Goal: Communication & Community: Answer question/provide support

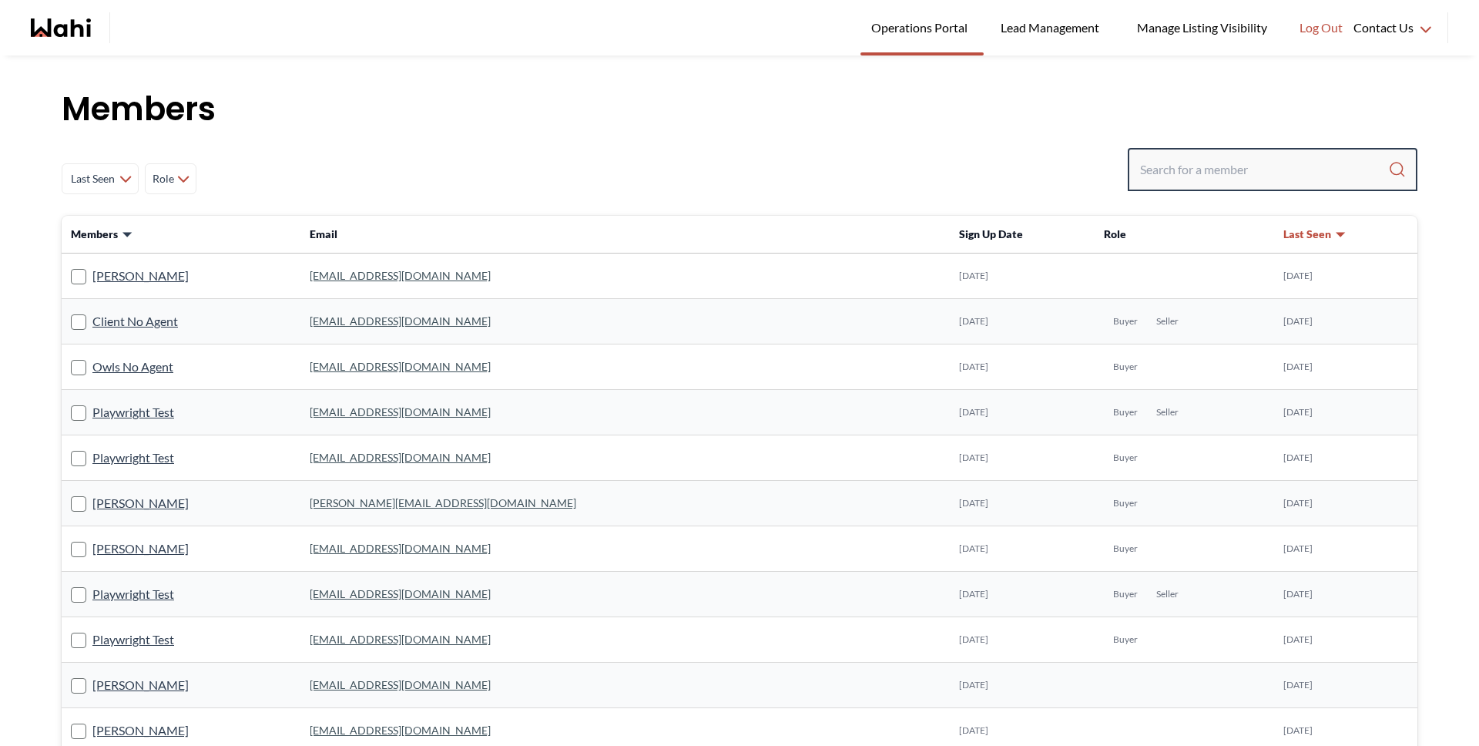
click at [1228, 156] on input "Search input" at bounding box center [1264, 170] width 248 height 28
paste input "eodegaard77@gmail.com"
type input "eodegaard77@gmail.com"
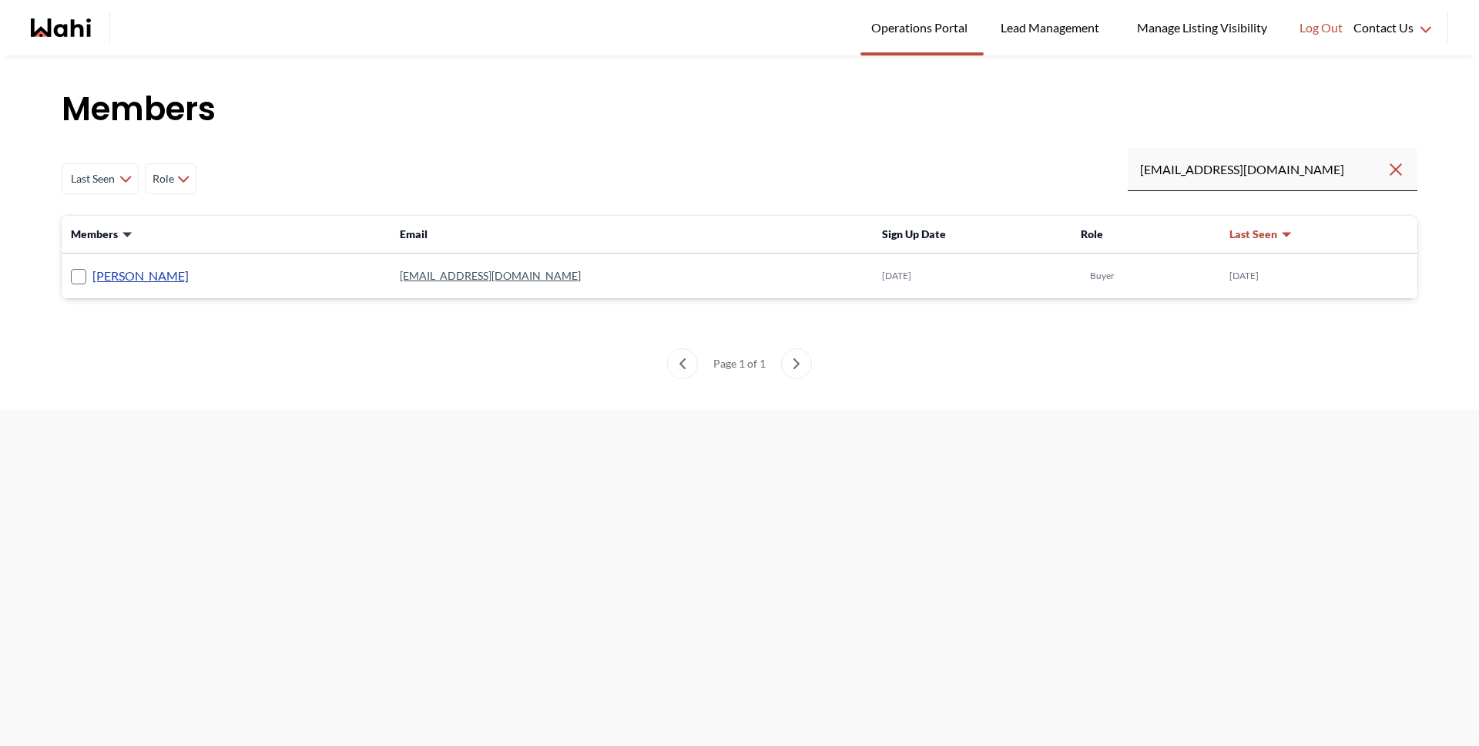
click at [126, 273] on link "Erik Odegaard" at bounding box center [140, 276] width 96 height 20
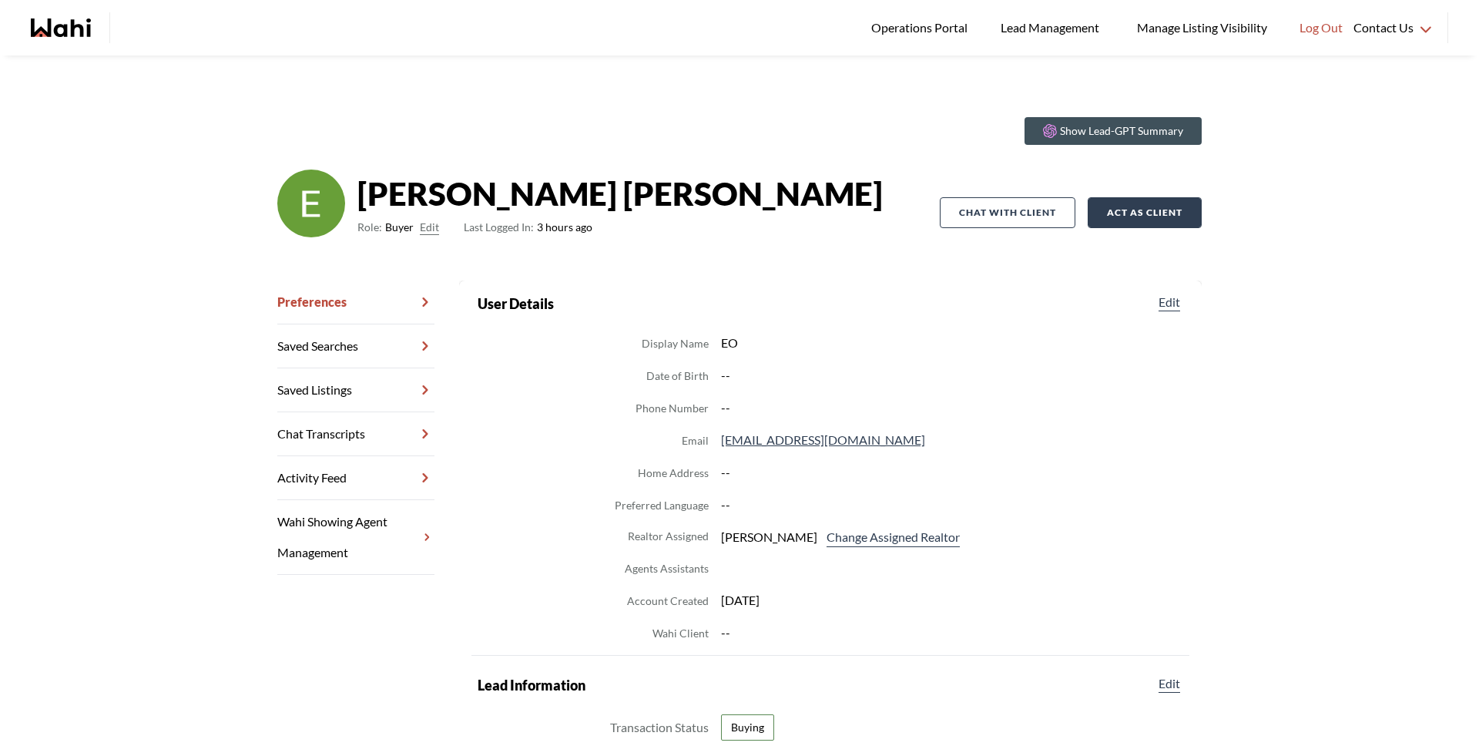
click at [1088, 221] on button "Act as Client" at bounding box center [1145, 212] width 114 height 31
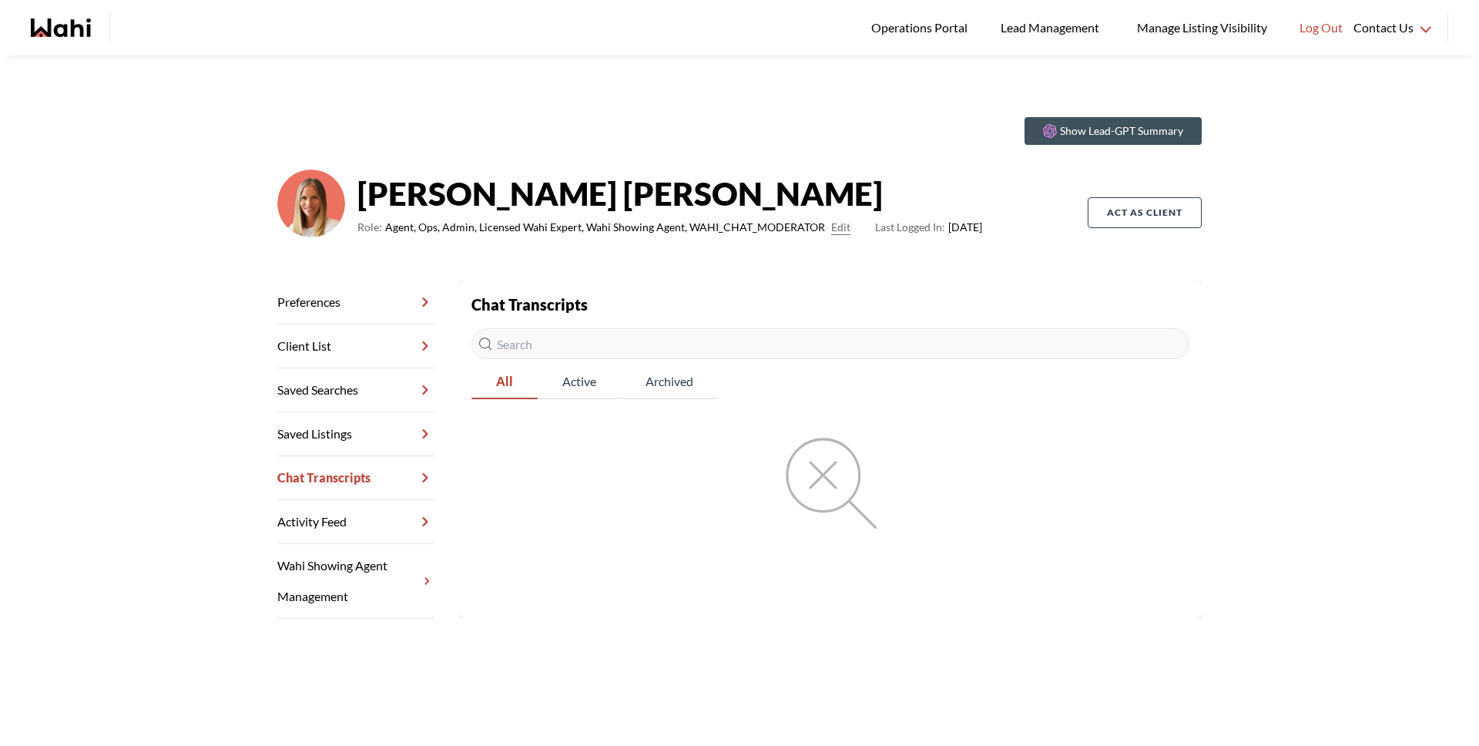
click at [341, 471] on link "Chat Transcripts" at bounding box center [355, 478] width 157 height 44
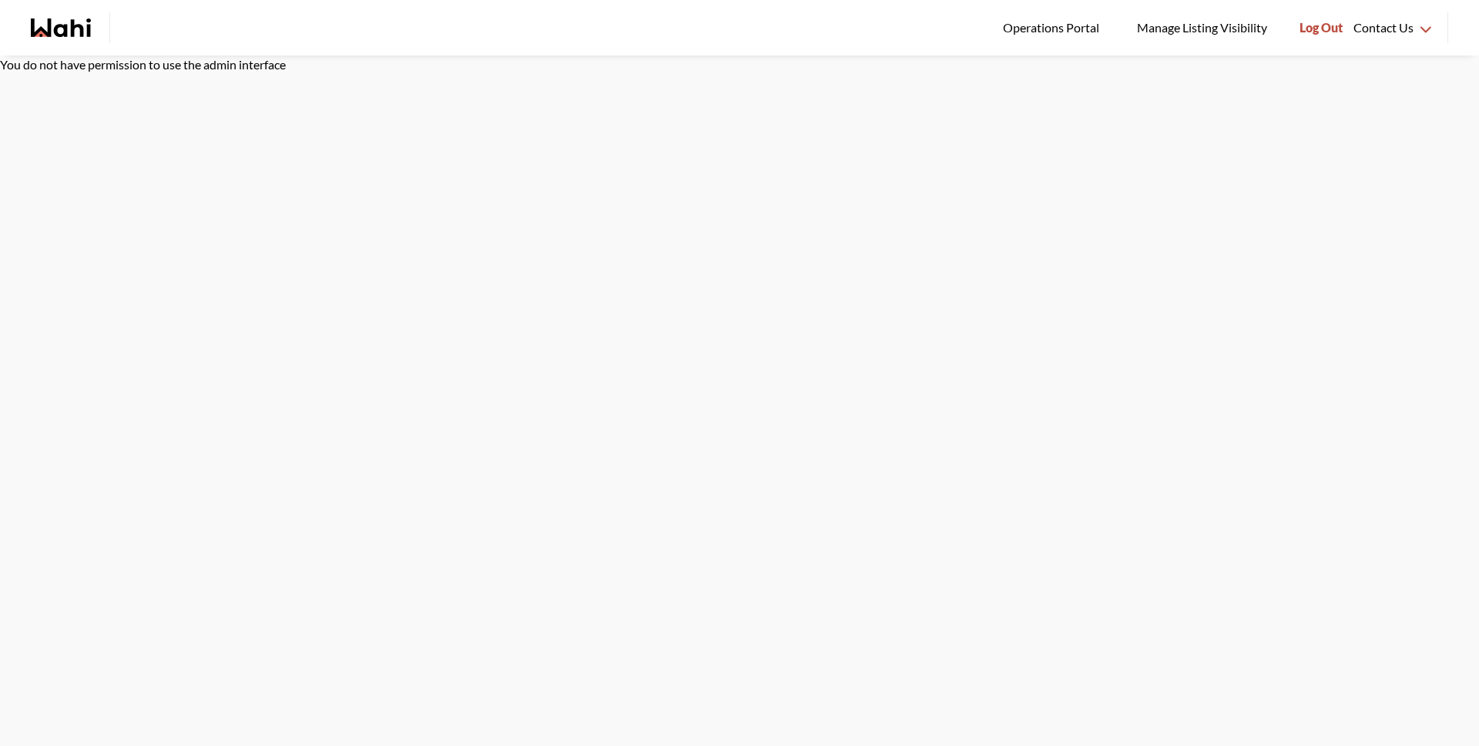
click at [1332, 18] on span "Log Out" at bounding box center [1321, 28] width 43 height 20
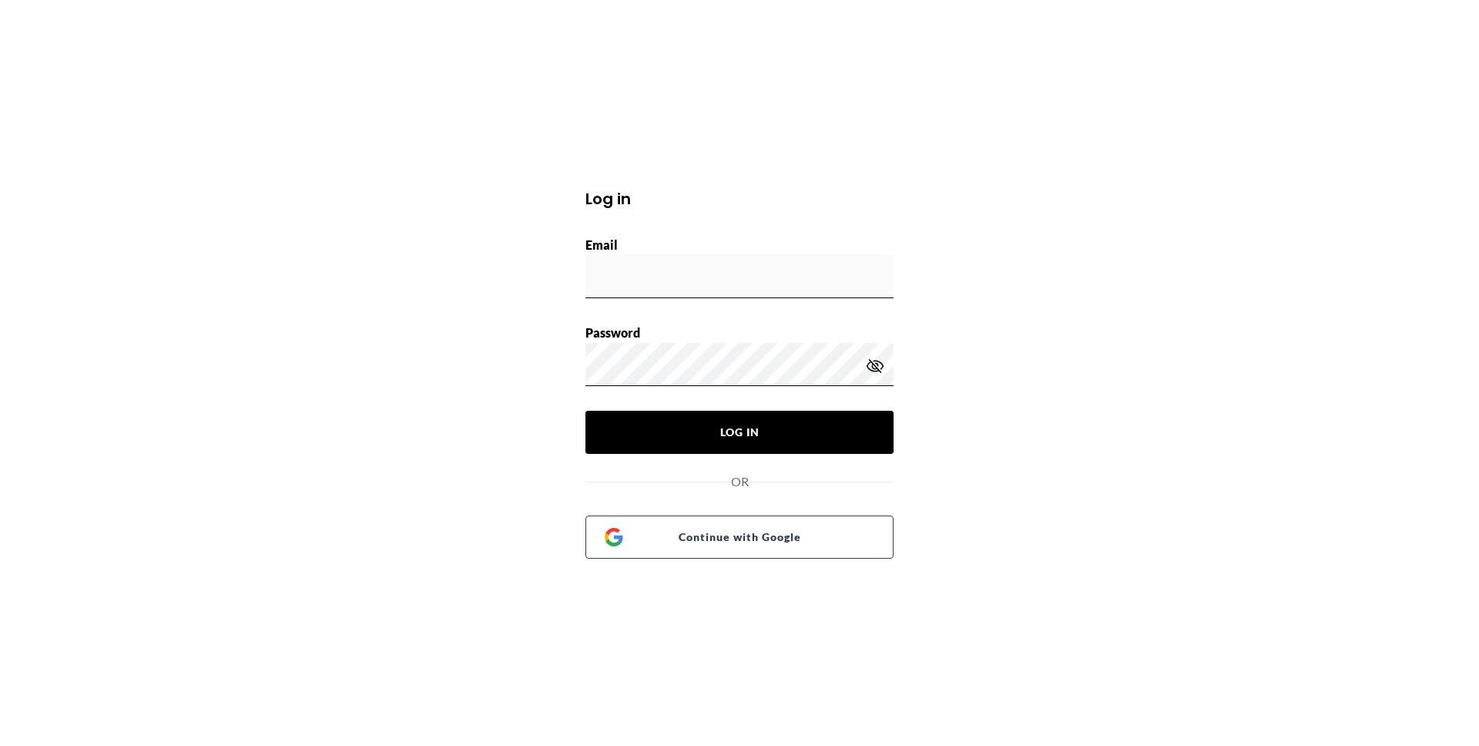
click at [857, 414] on button "Log In" at bounding box center [740, 432] width 308 height 43
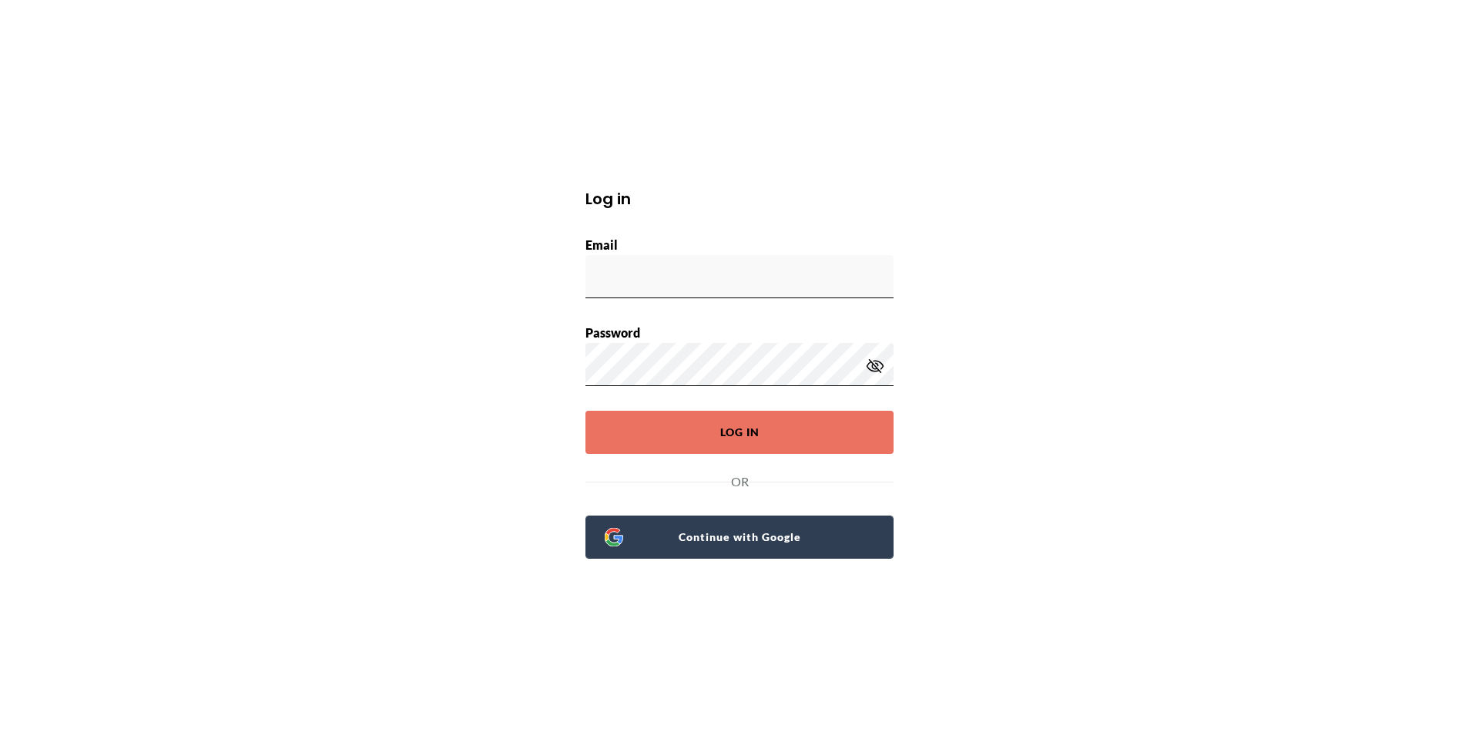
click at [794, 536] on span "Continue with Google" at bounding box center [748, 537] width 251 height 22
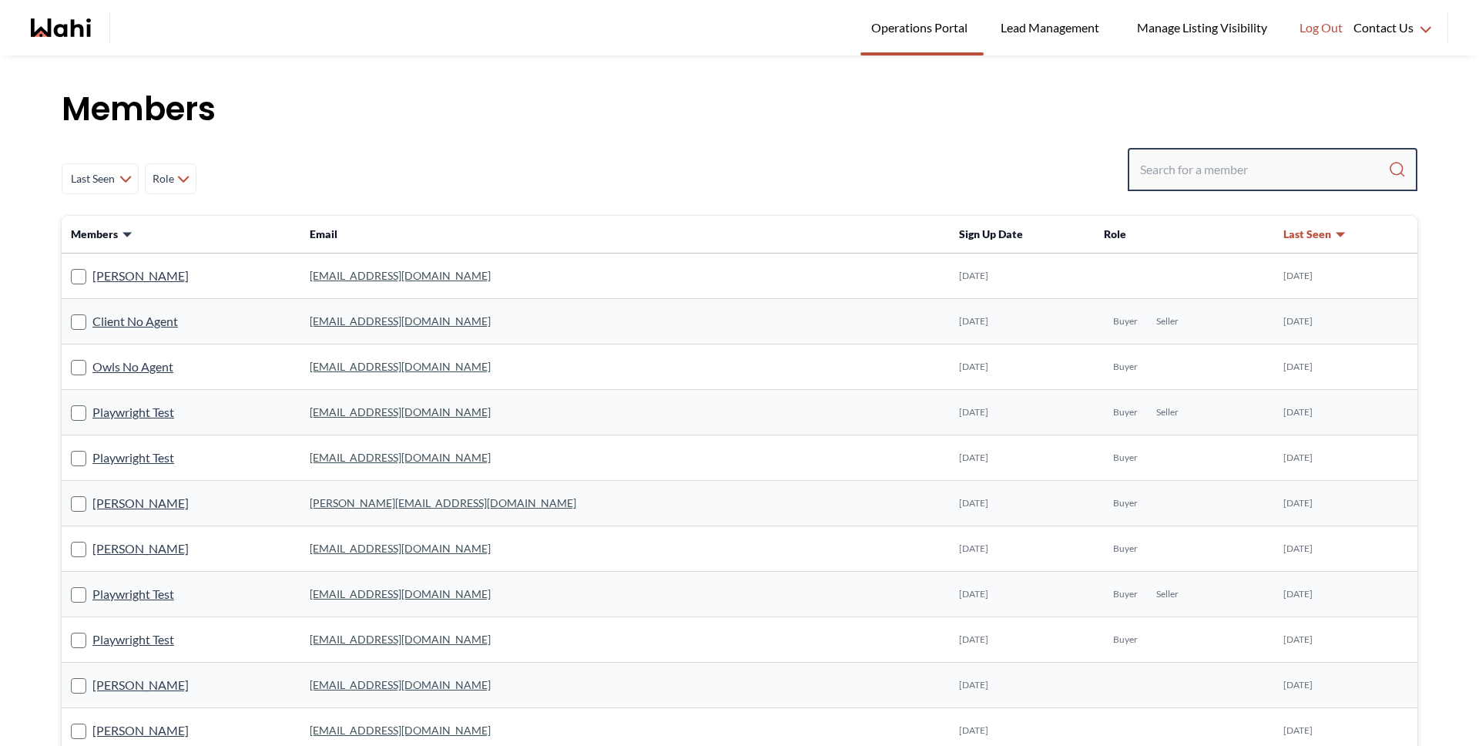
click at [1160, 166] on input "Search input" at bounding box center [1264, 170] width 248 height 28
paste input "[EMAIL_ADDRESS][DOMAIN_NAME]"
type input "[EMAIL_ADDRESS][DOMAIN_NAME]"
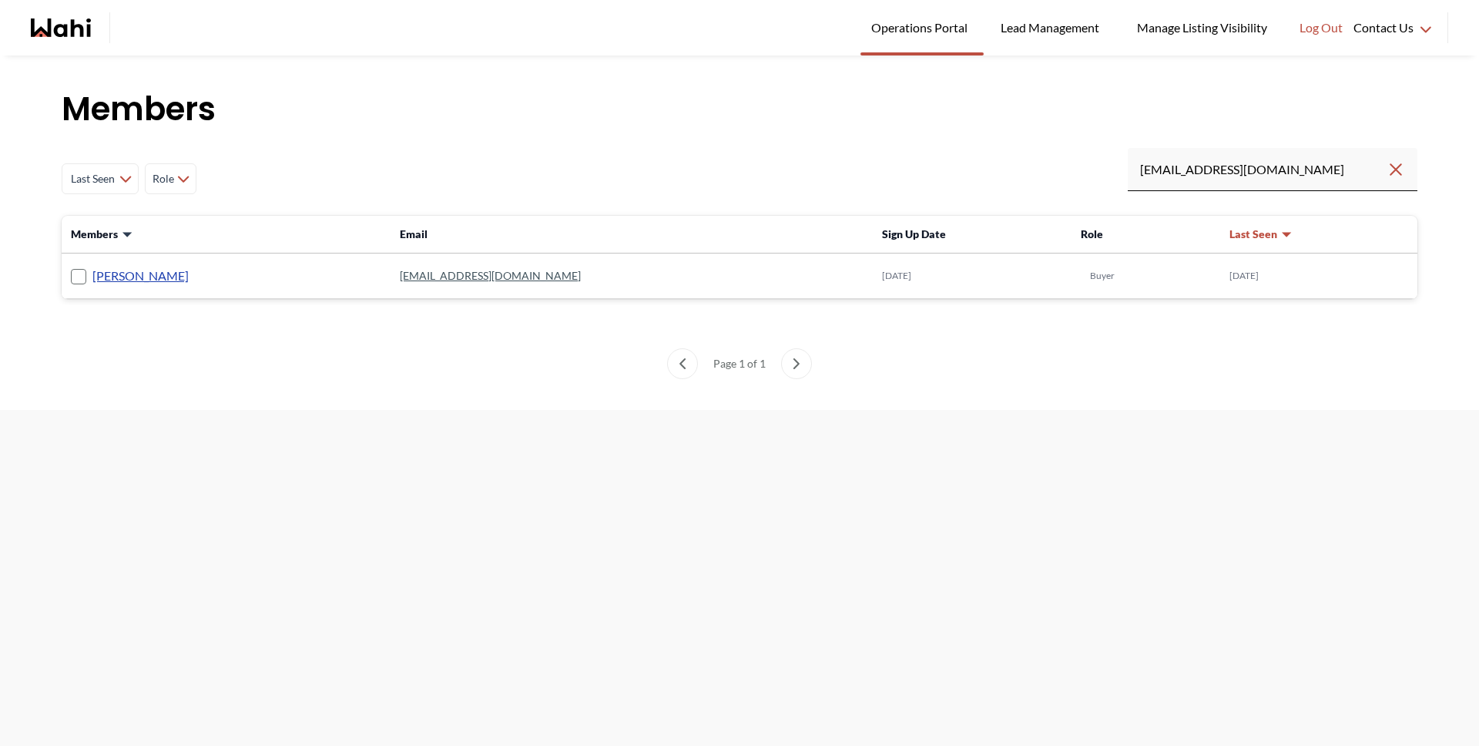
click at [149, 280] on link "[PERSON_NAME]" at bounding box center [140, 276] width 96 height 20
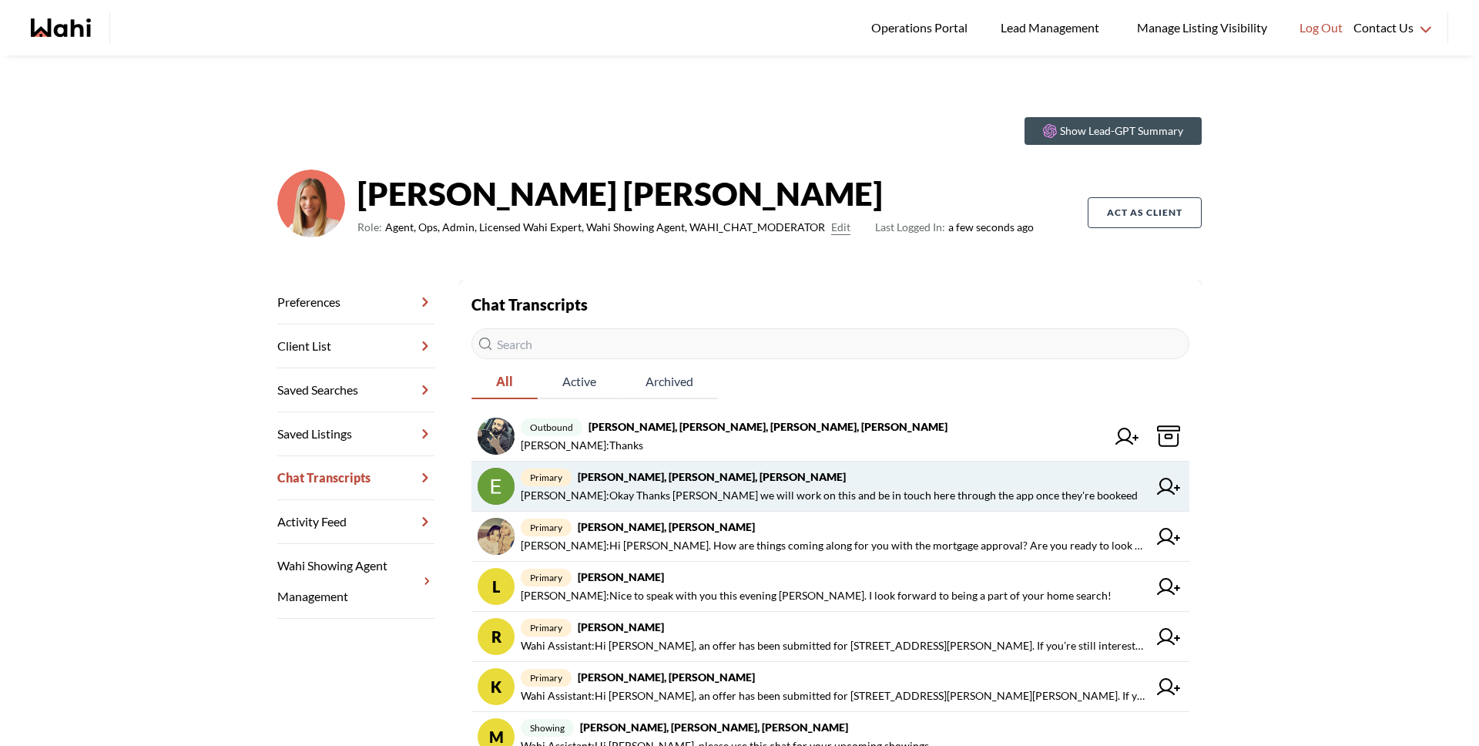
click at [671, 502] on span "Michelle Ryckman : Okay Thanks Eric we will work on this and be in touch here t…" at bounding box center [829, 495] width 617 height 18
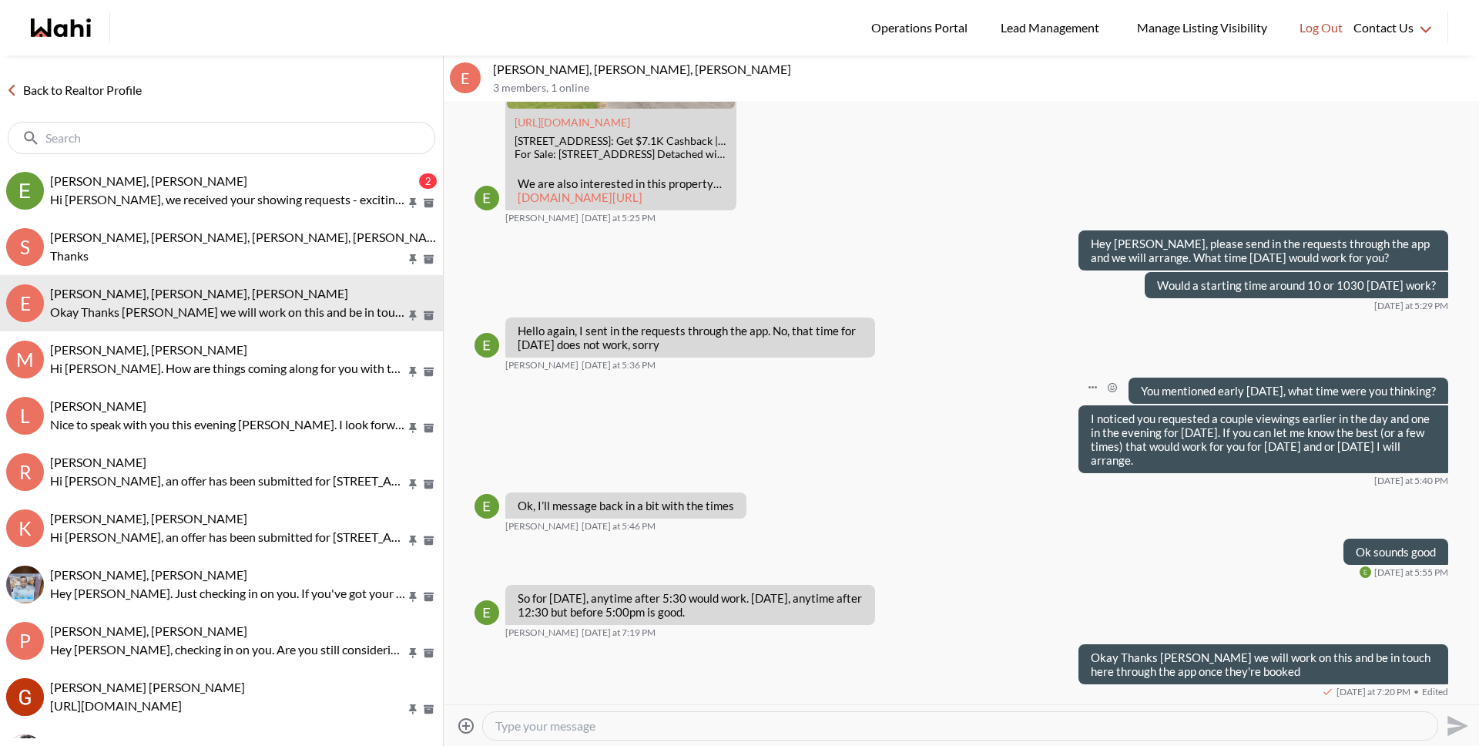
scroll to position [1506, 0]
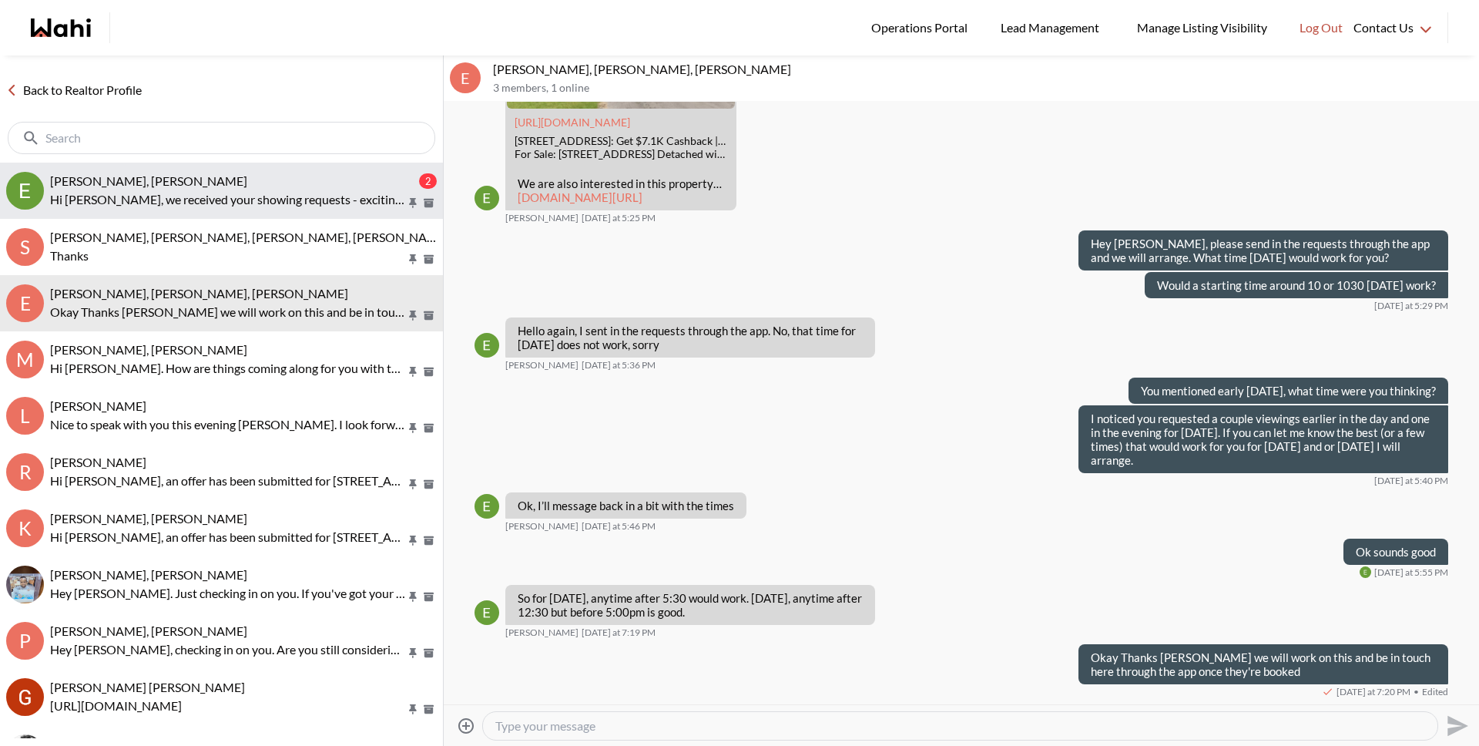
click at [206, 203] on p "Hi Erik, we received your showing requests - exciting 🎉 . We will be in touch s…" at bounding box center [228, 199] width 356 height 18
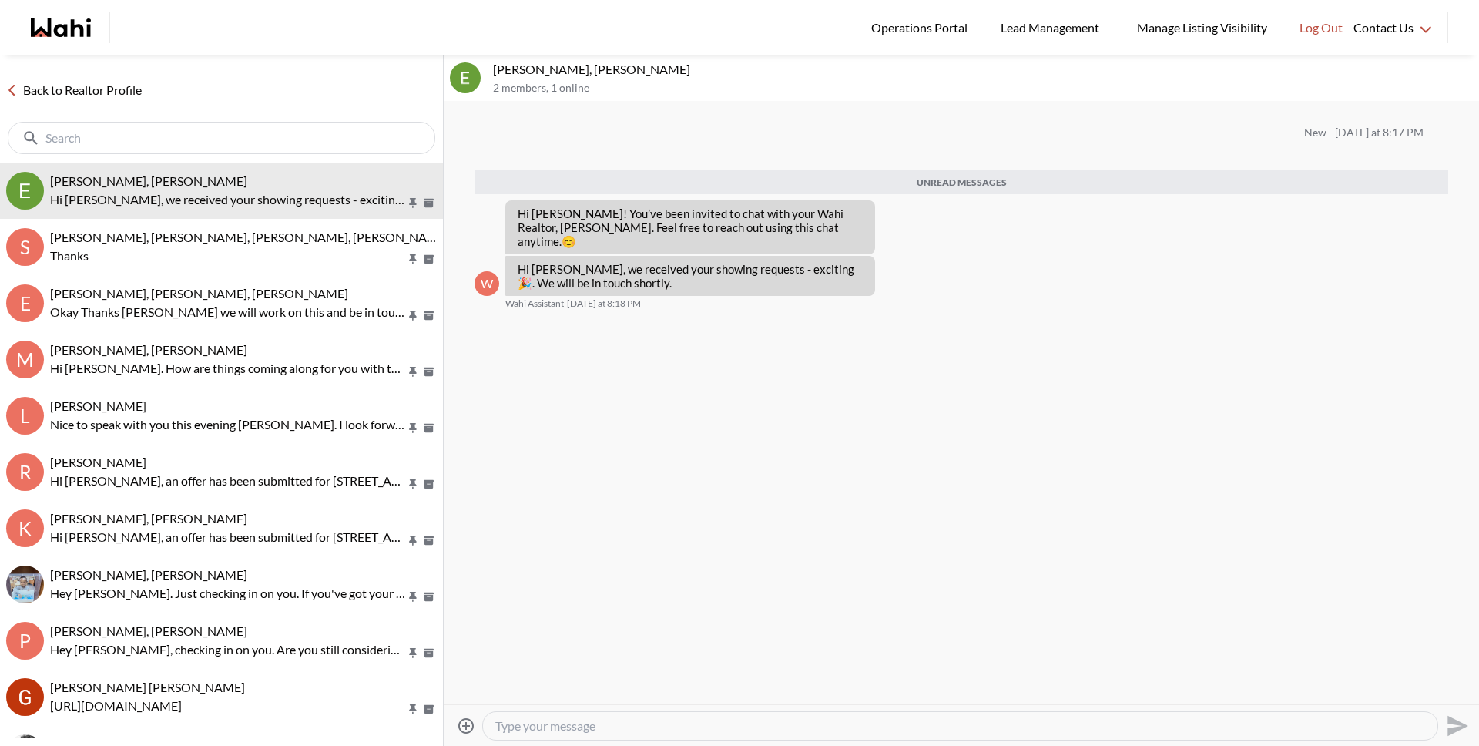
click at [577, 714] on div at bounding box center [960, 726] width 955 height 28
click at [578, 724] on textarea "Type your message" at bounding box center [960, 725] width 930 height 15
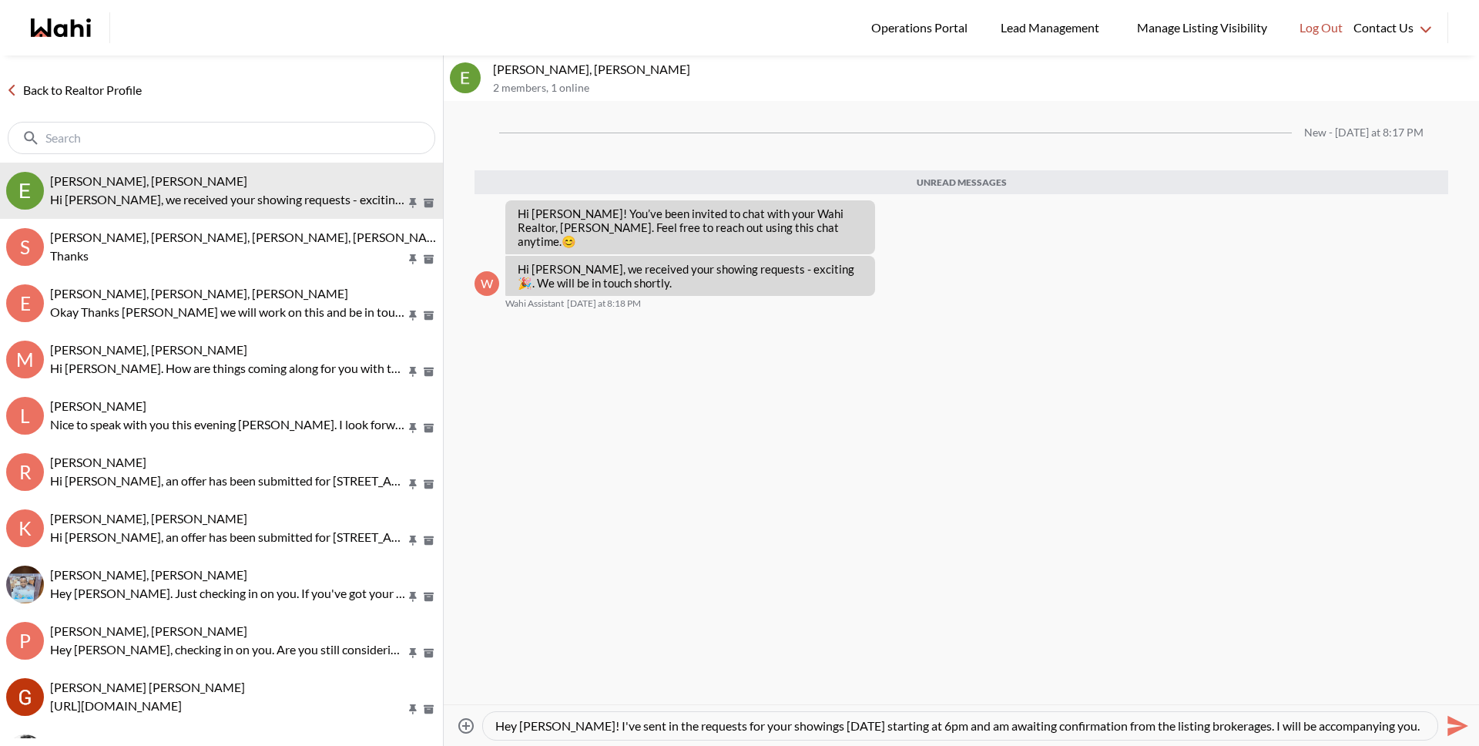
scroll to position [15, 0]
type textarea "Hey Erik! I've sent in the requests for your showings on Saturday starting at 6…"
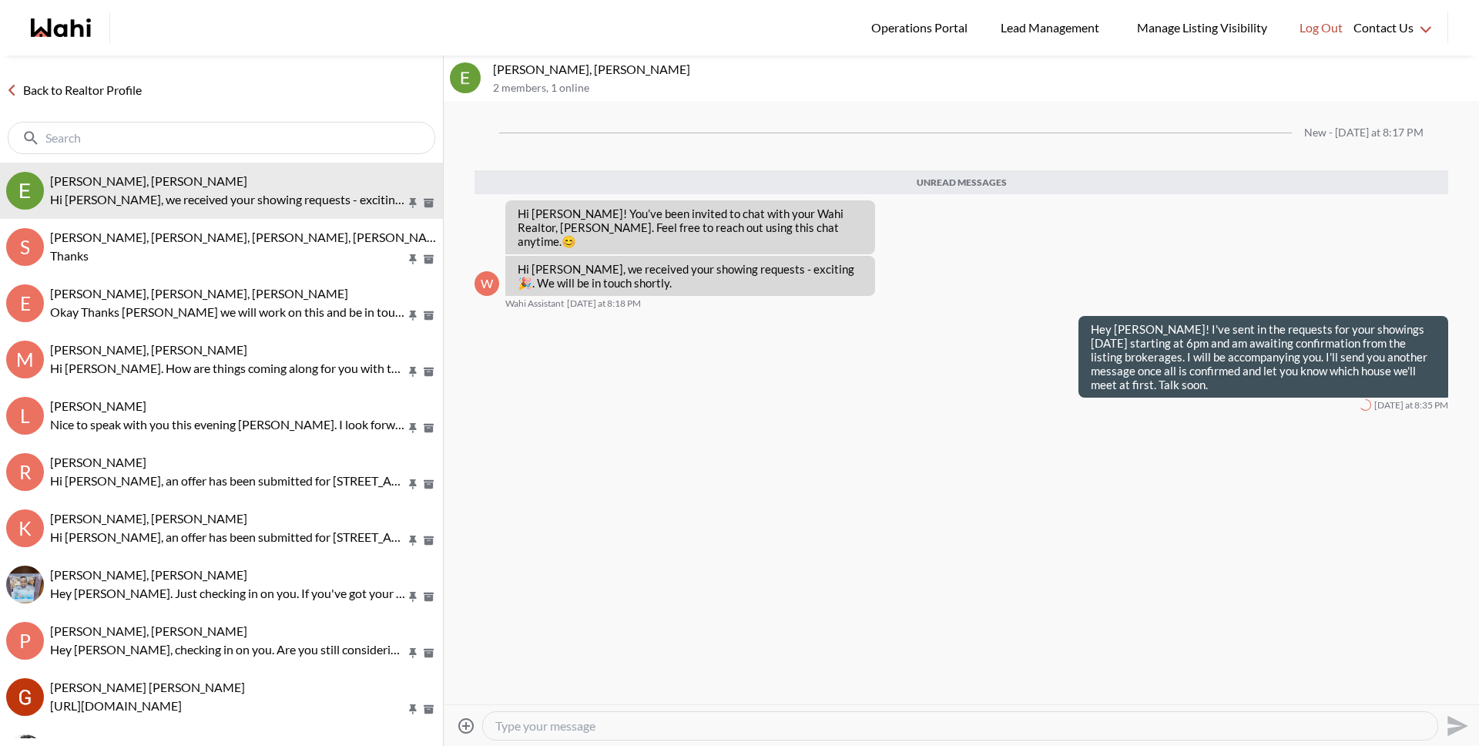
scroll to position [0, 0]
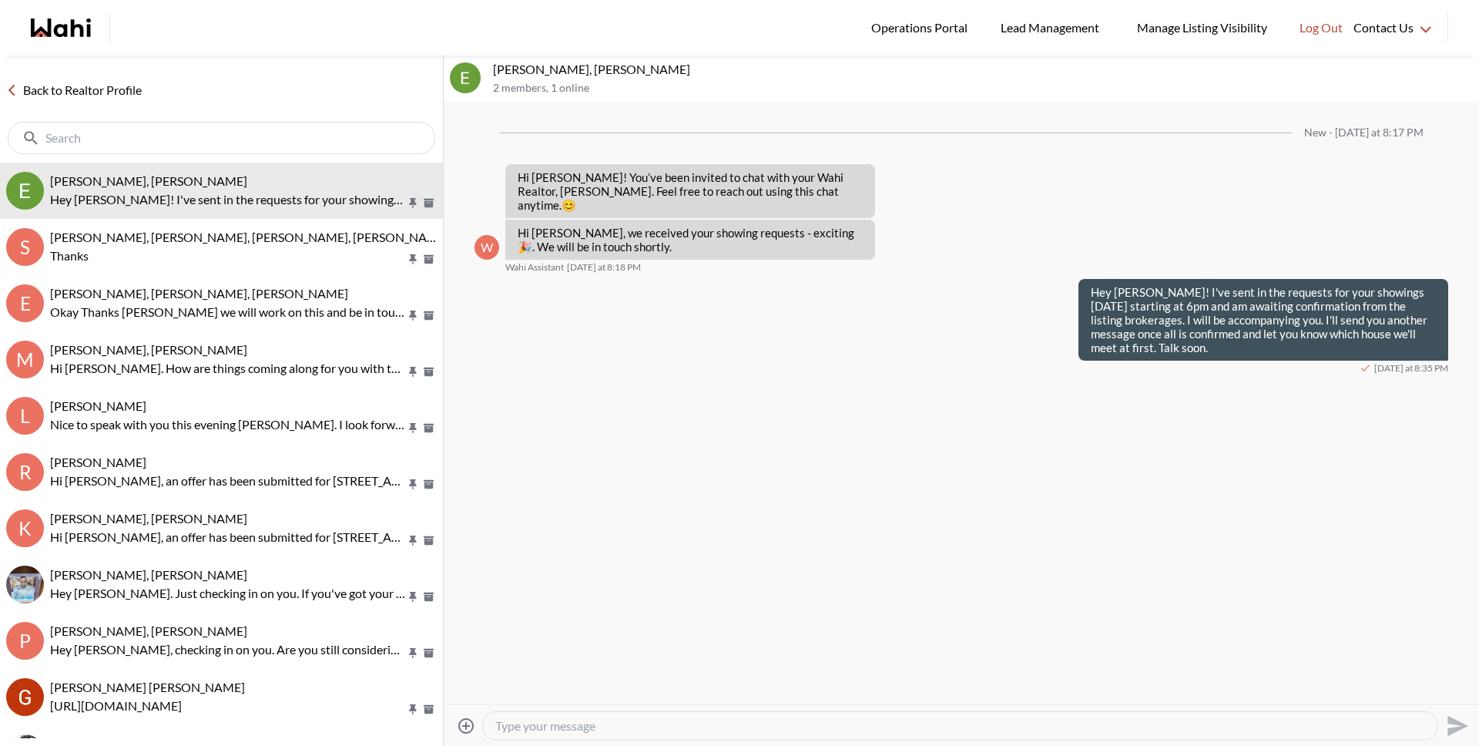
click at [517, 727] on textarea "Type your message" at bounding box center [960, 725] width 930 height 15
type textarea "All the confirmations are in. Let"
type textarea "s"
click at [1233, 362] on button "Open Message Actions Menu" at bounding box center [1230, 372] width 20 height 20
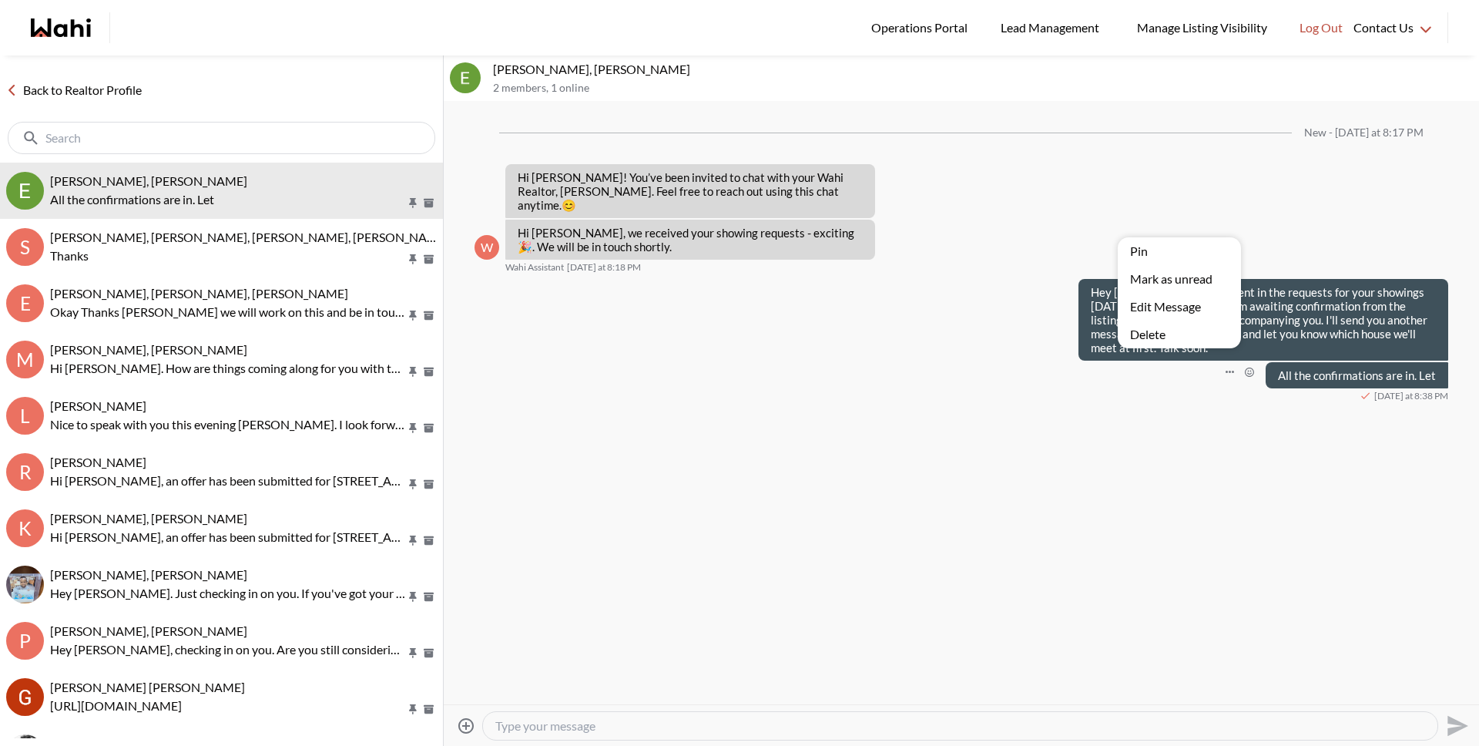
click at [1157, 315] on button "Edit Message" at bounding box center [1179, 307] width 123 height 28
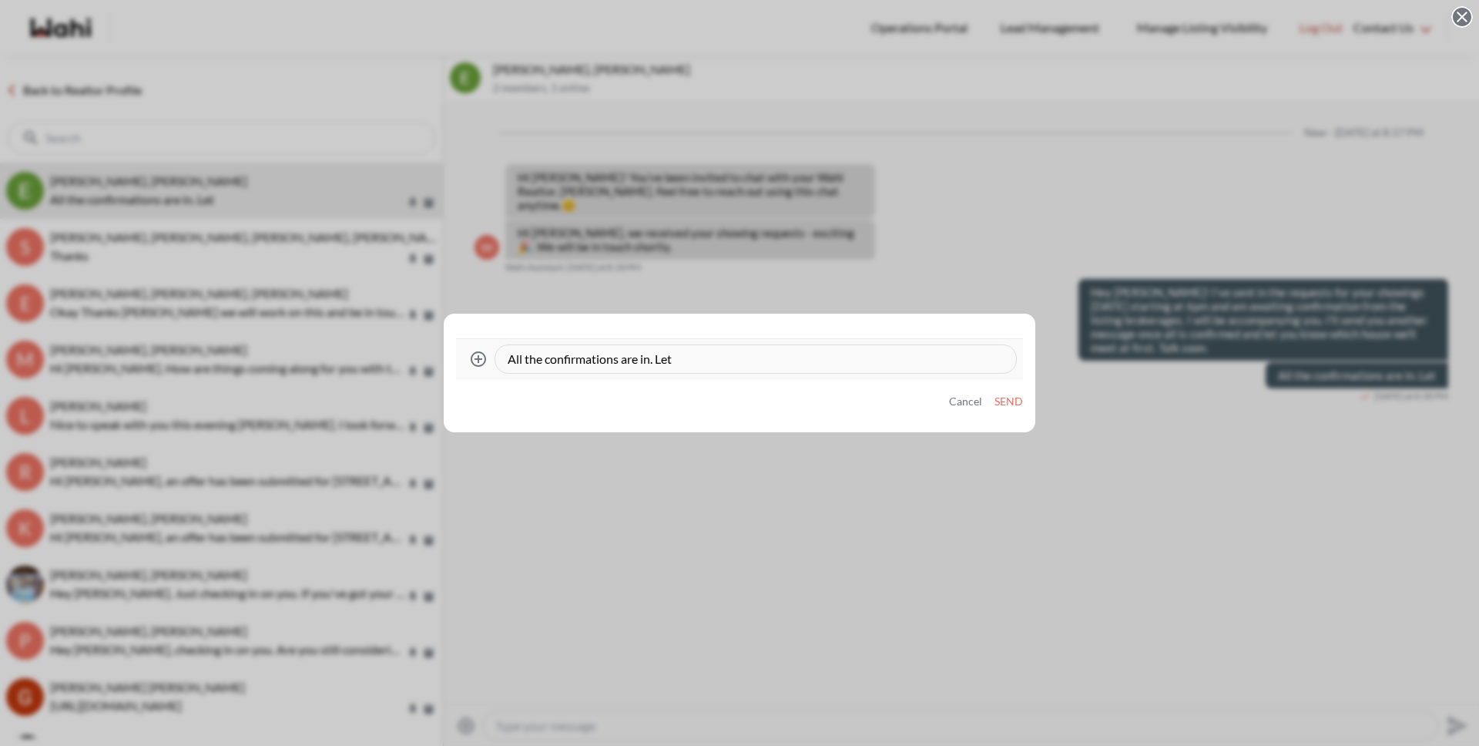
click at [716, 367] on div "All the confirmations are in. Let" at bounding box center [755, 359] width 521 height 28
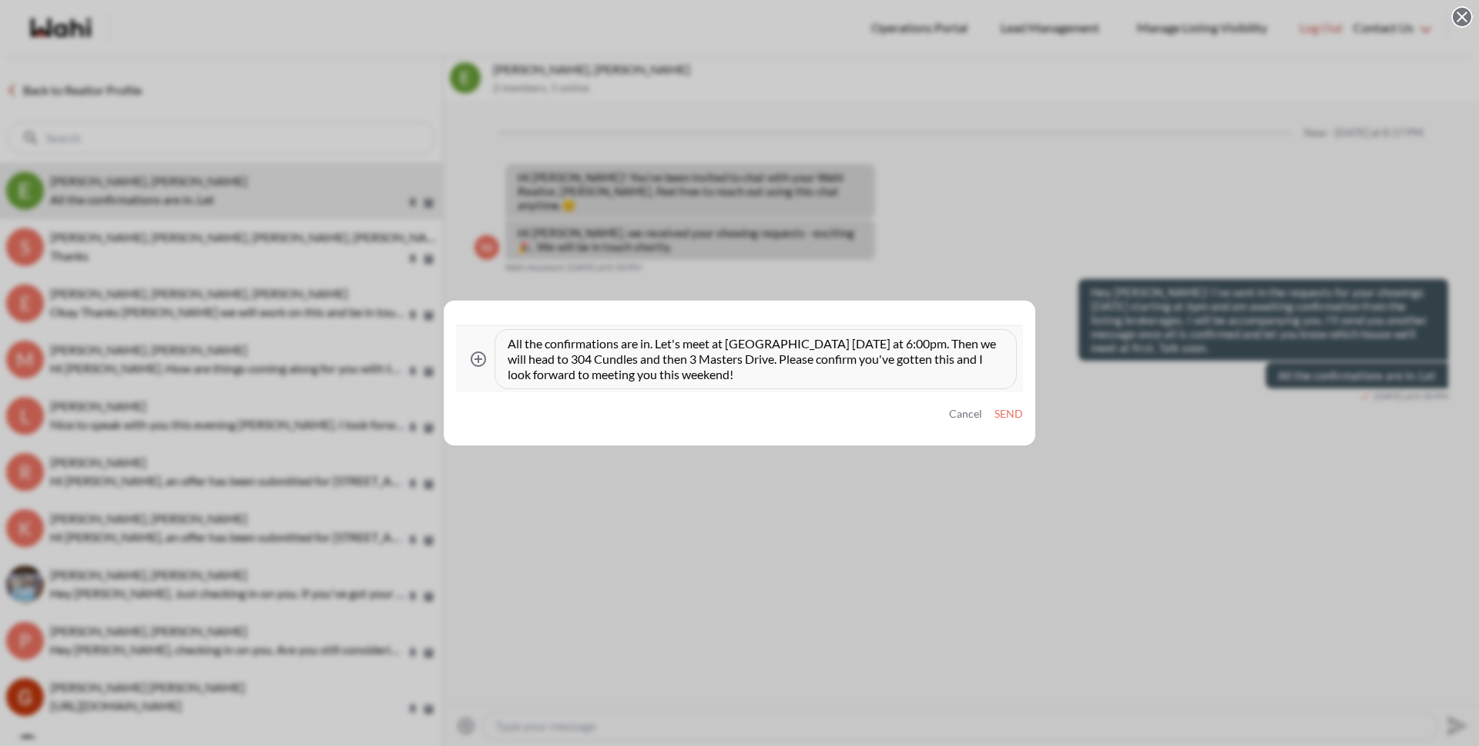
type textarea "All the confirmations are in. Let's meet at 29 Crew Court on Saturday at 6:00pm…"
click at [1016, 414] on button "Send" at bounding box center [1009, 414] width 29 height 13
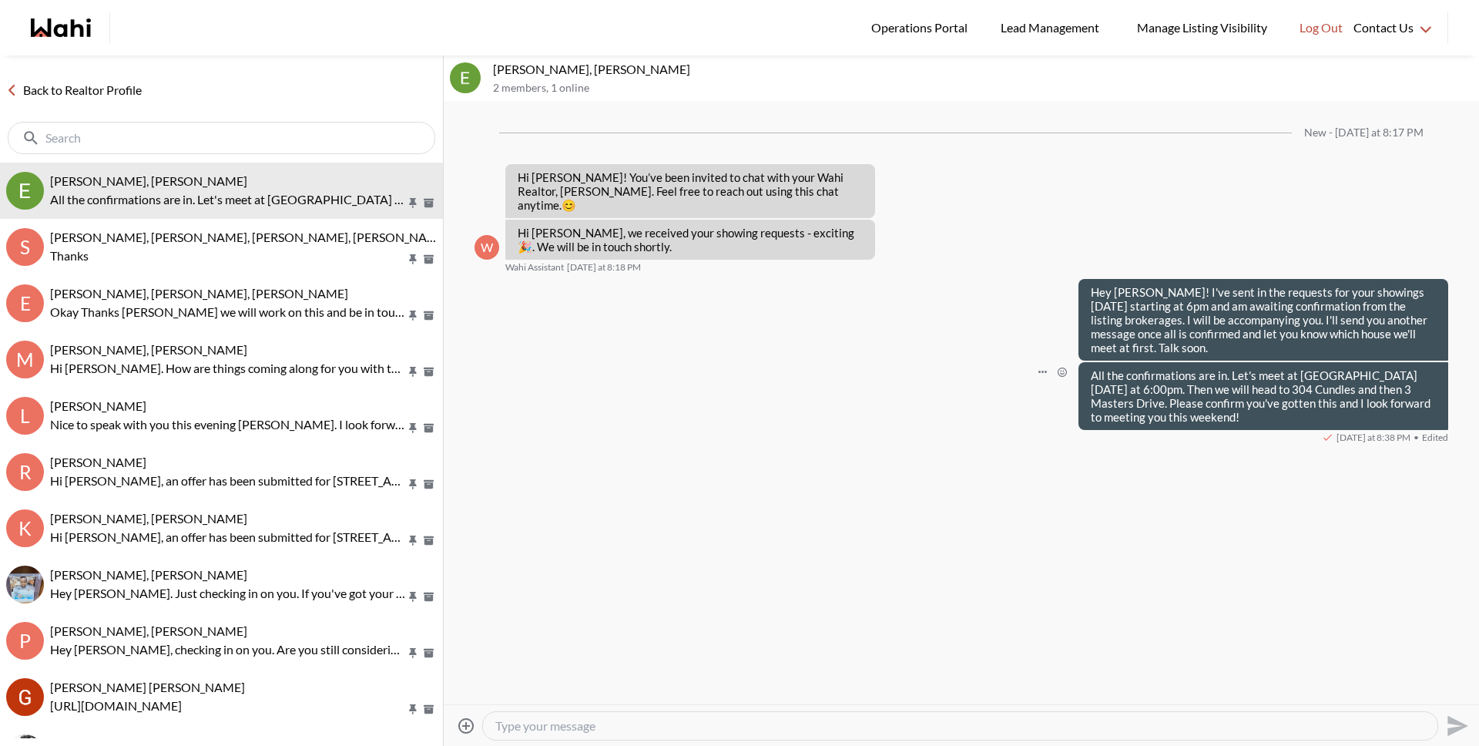
click at [102, 89] on link "Back to Realtor Profile" at bounding box center [74, 90] width 148 height 20
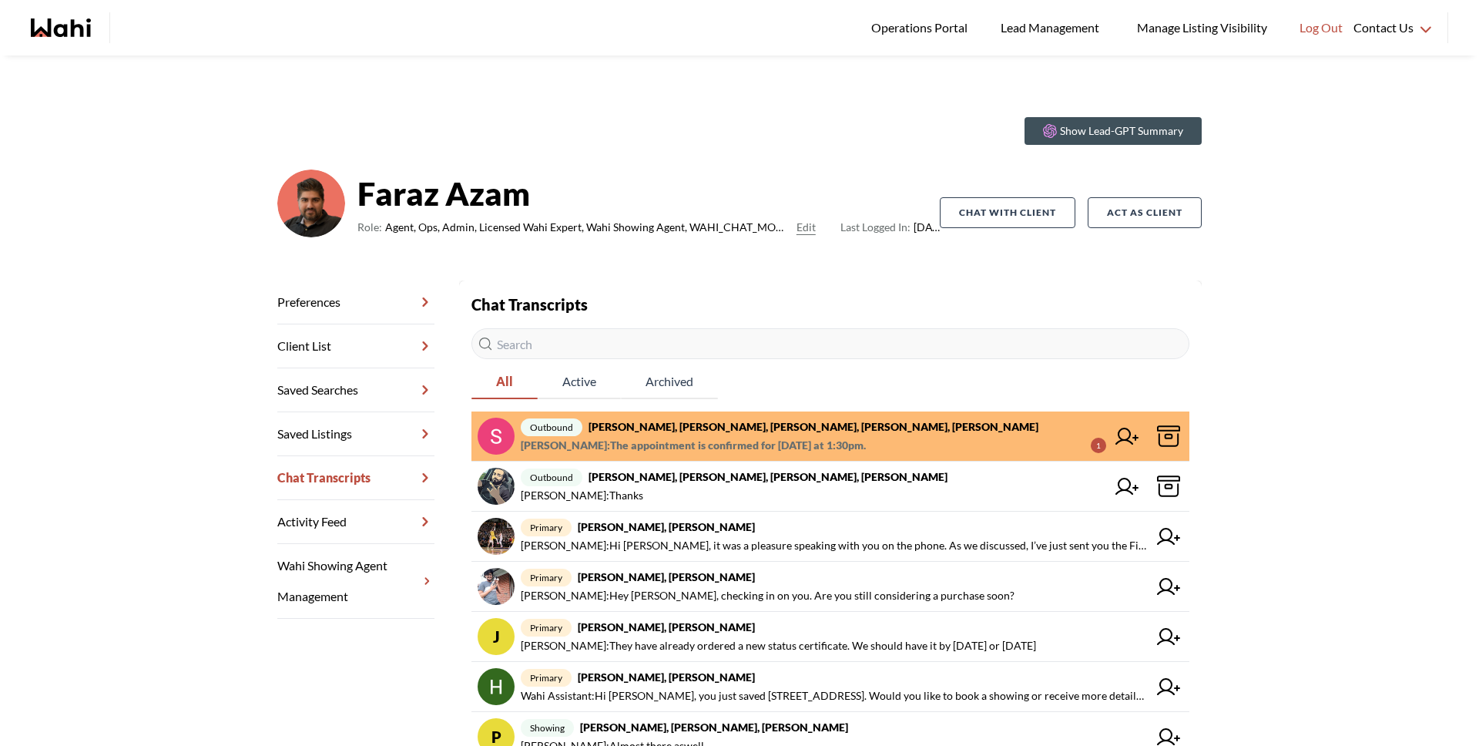
click at [614, 443] on span "[PERSON_NAME] : The appointment is confirmed for [DATE] at 1:30pm." at bounding box center [693, 445] width 345 height 18
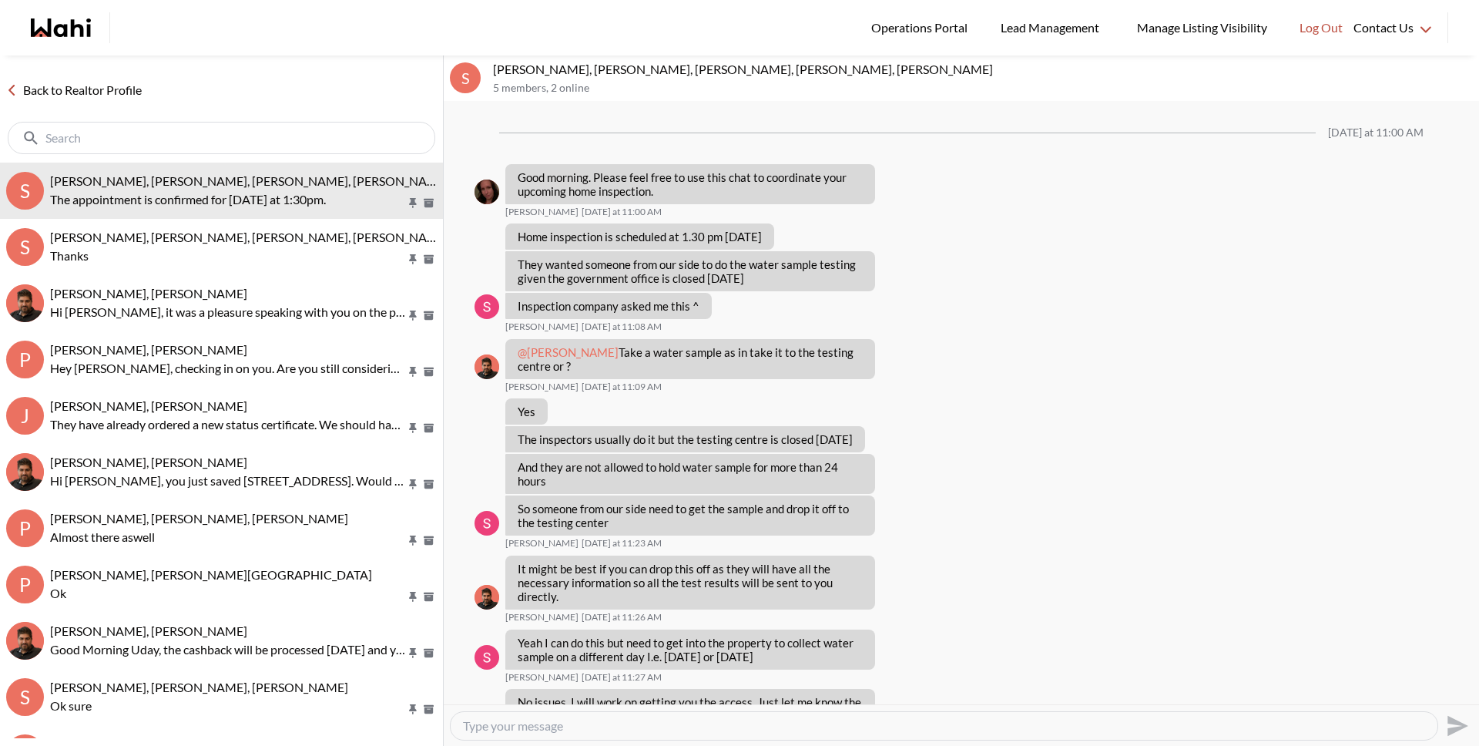
scroll to position [372, 0]
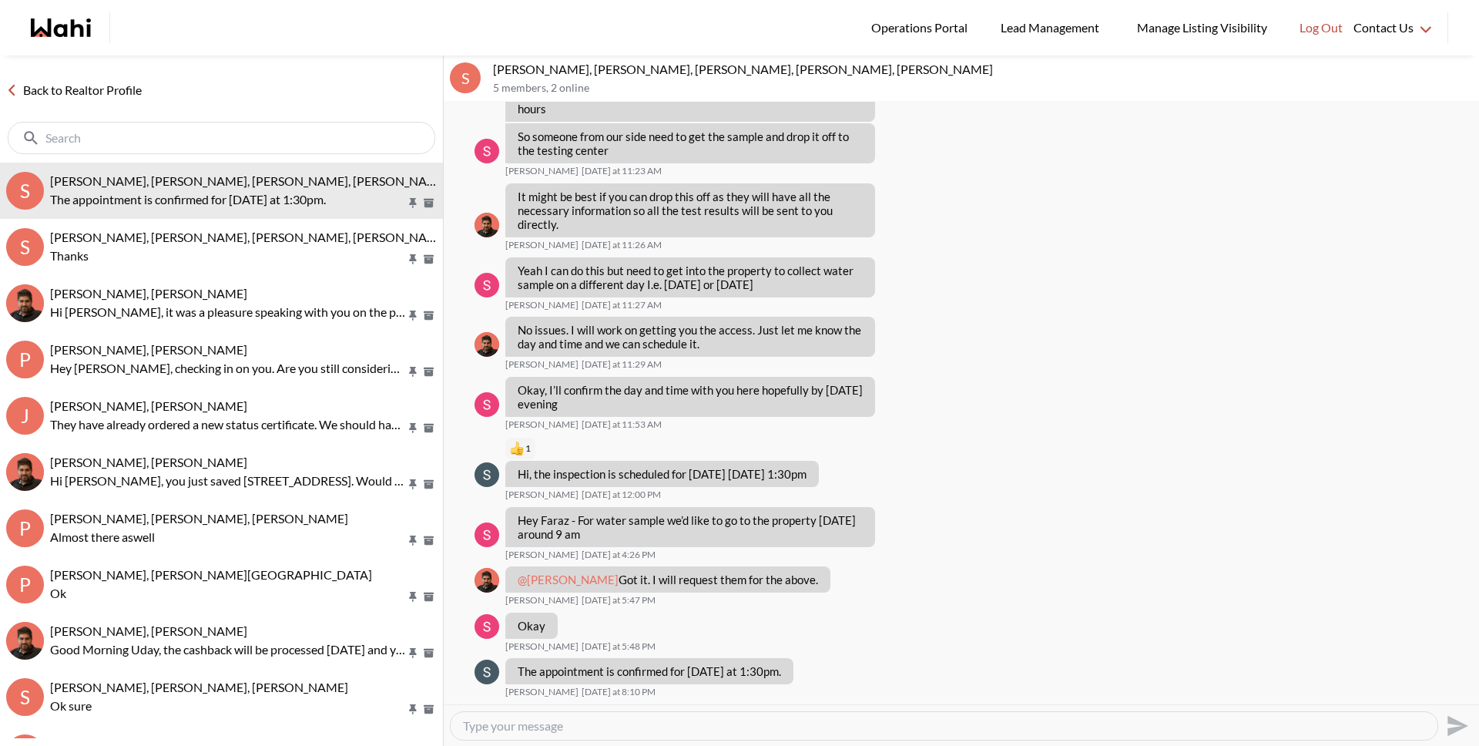
click at [105, 83] on link "Back to Realtor Profile" at bounding box center [74, 90] width 148 height 20
